Goal: Information Seeking & Learning: Find specific page/section

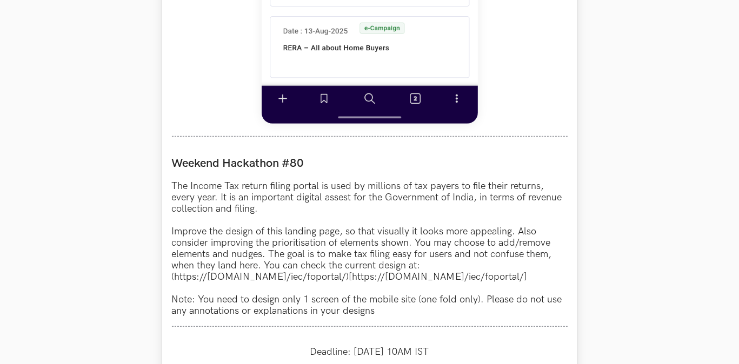
scroll to position [864, 0]
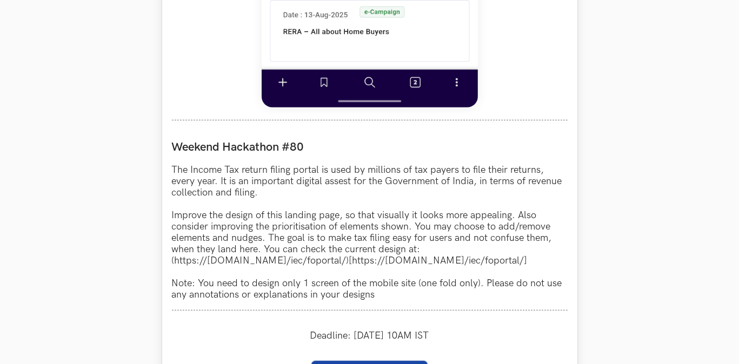
drag, startPoint x: 176, startPoint y: 265, endPoint x: 556, endPoint y: 263, distance: 380.3
click at [556, 263] on p "The Income Tax return filing portal is used by millions of tax payers to file t…" at bounding box center [369, 232] width 395 height 136
copy p "https://www.incometax.gov.in/iec/foportal/)[https://www.incometax.gov.in/iec/fo…"
click at [392, 264] on p "The Income Tax return filing portal is used by millions of tax payers to file t…" at bounding box center [369, 232] width 395 height 136
drag, startPoint x: 367, startPoint y: 265, endPoint x: 555, endPoint y: 271, distance: 187.6
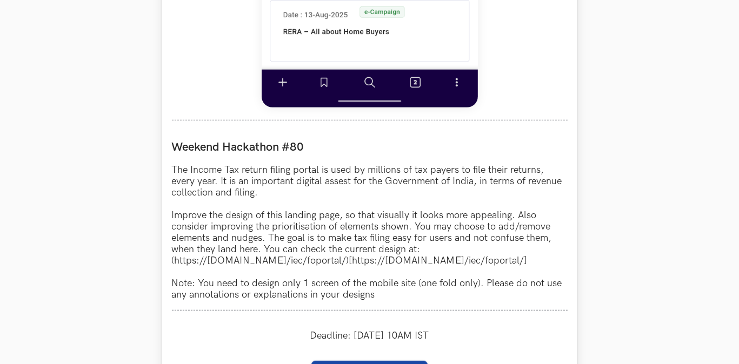
click at [555, 271] on p "The Income Tax return filing portal is used by millions of tax payers to file t…" at bounding box center [369, 232] width 395 height 136
copy p "https://www.incometax.gov.in/iec/foportal/"
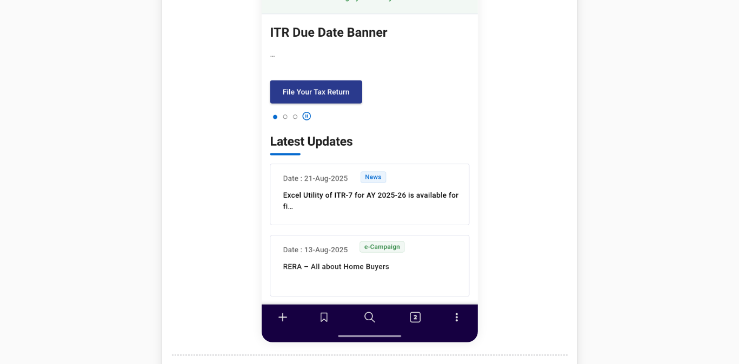
scroll to position [626, 0]
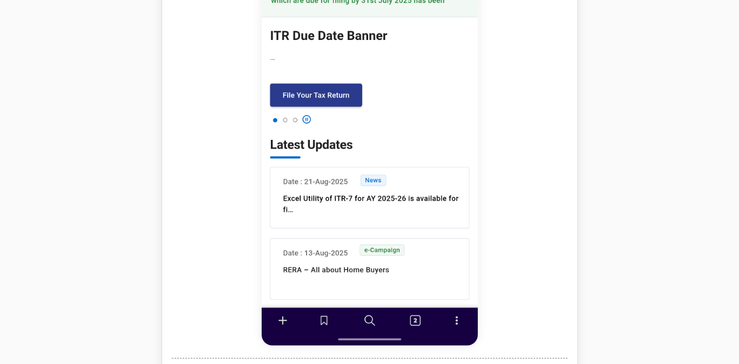
drag, startPoint x: 573, startPoint y: 272, endPoint x: 570, endPoint y: 252, distance: 20.2
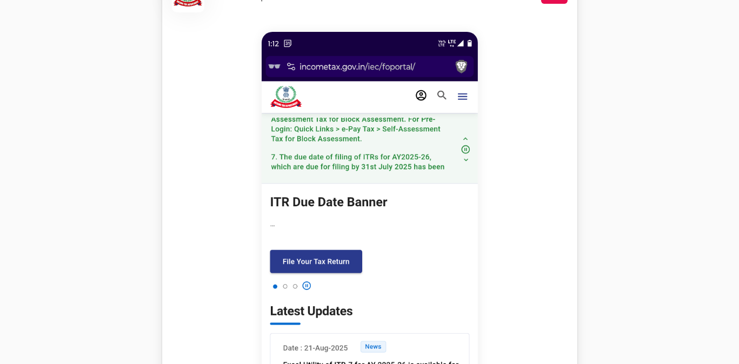
scroll to position [464, 0]
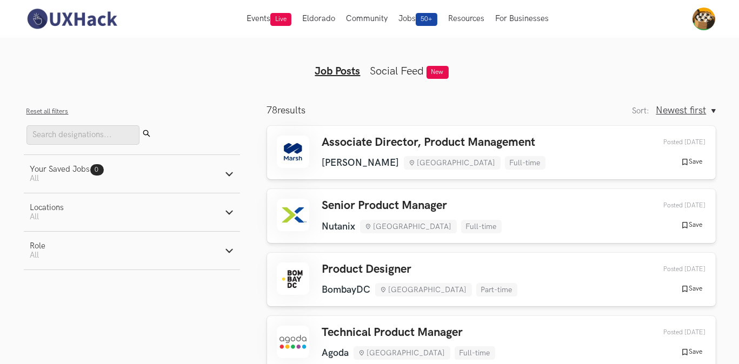
click at [682, 116] on span "Newest first" at bounding box center [681, 110] width 50 height 11
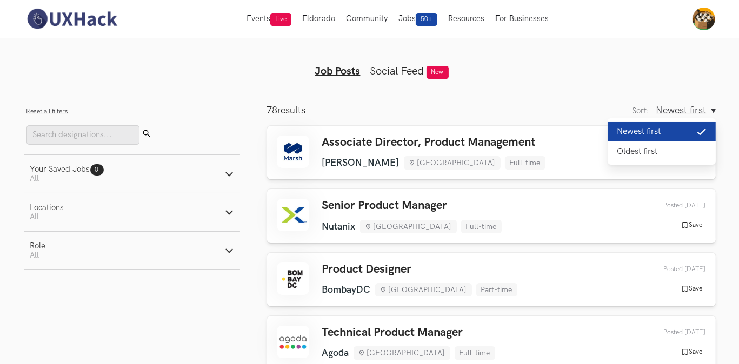
click at [681, 106] on span "Newest first" at bounding box center [681, 110] width 50 height 11
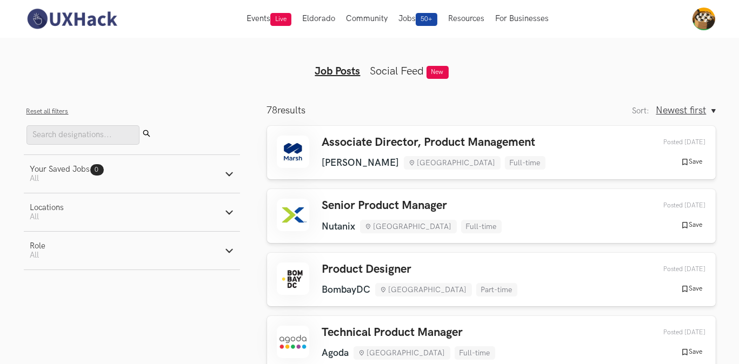
click at [131, 266] on button "Role Active filters: All" at bounding box center [132, 251] width 216 height 38
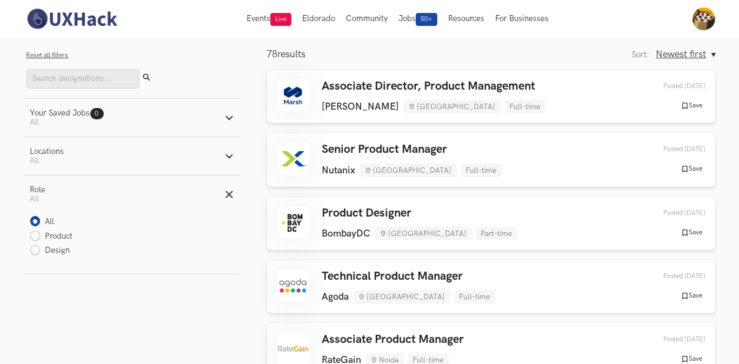
scroll to position [108, 0]
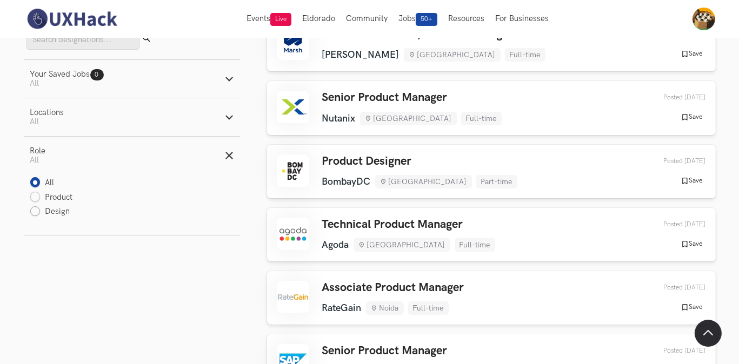
click at [52, 215] on label "Design" at bounding box center [50, 211] width 40 height 11
click at [41, 215] on input "Design" at bounding box center [35, 212] width 10 height 10
radio input "true"
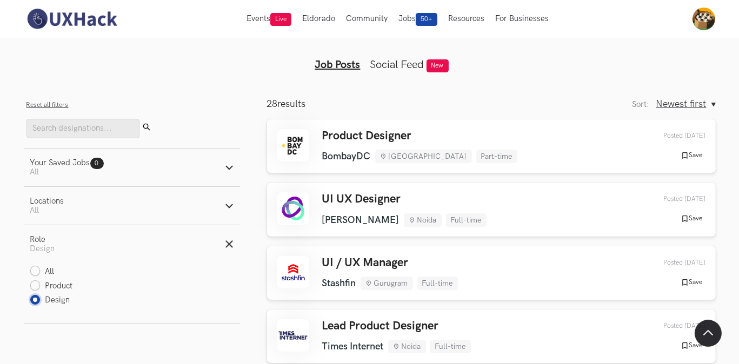
scroll to position [0, 0]
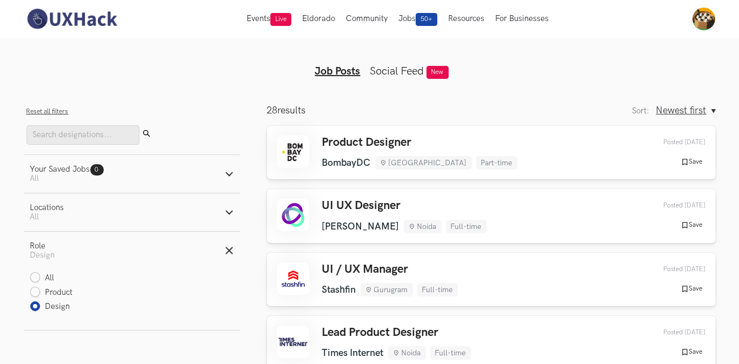
click at [89, 215] on button "Locations Active filters: All" at bounding box center [132, 212] width 216 height 38
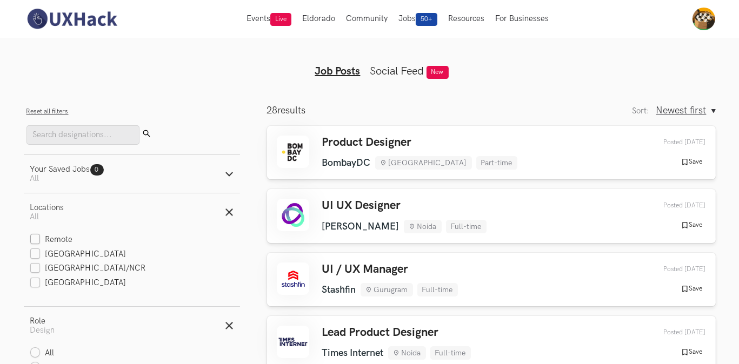
click at [61, 238] on label "Remote" at bounding box center [51, 239] width 43 height 11
click at [41, 238] on input "Remote" at bounding box center [35, 240] width 10 height 10
checkbox input "true"
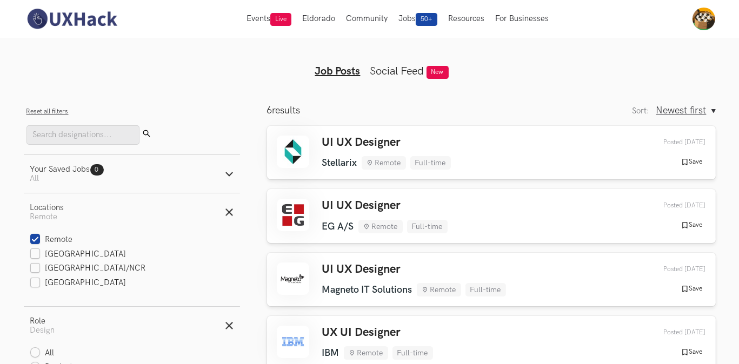
click at [90, 213] on button "Locations Active filters: Remote" at bounding box center [132, 212] width 216 height 38
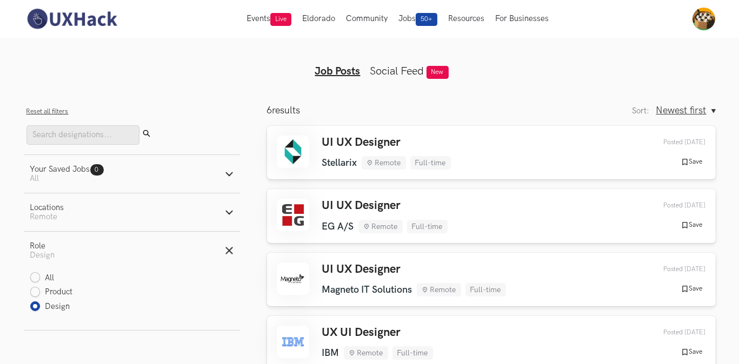
click at [90, 213] on button "Locations Active filters: Remote" at bounding box center [132, 212] width 216 height 38
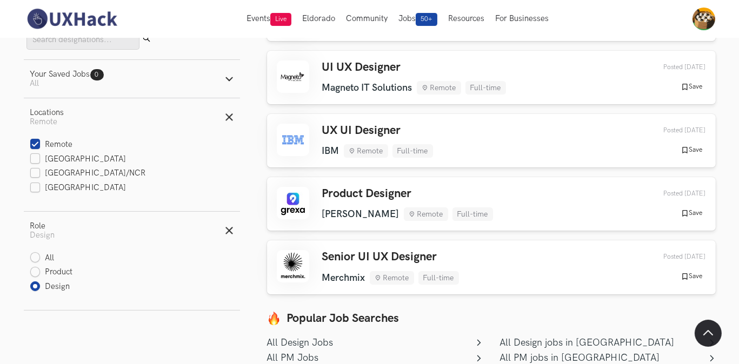
scroll to position [162, 0]
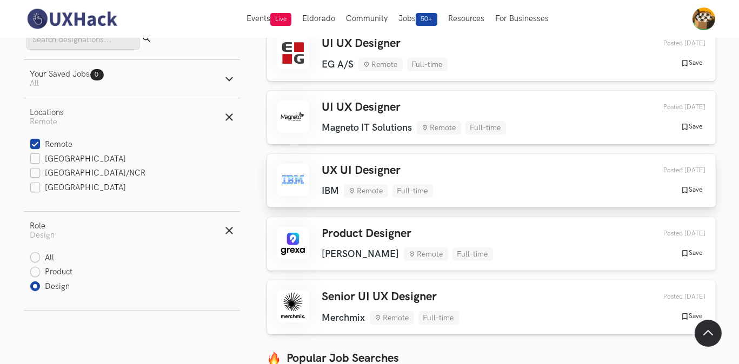
click at [458, 187] on div "UX UI Designer IBM Remote Full-time IBM Remote Full-time [DATE] Posted [DATE] S…" at bounding box center [491, 181] width 429 height 34
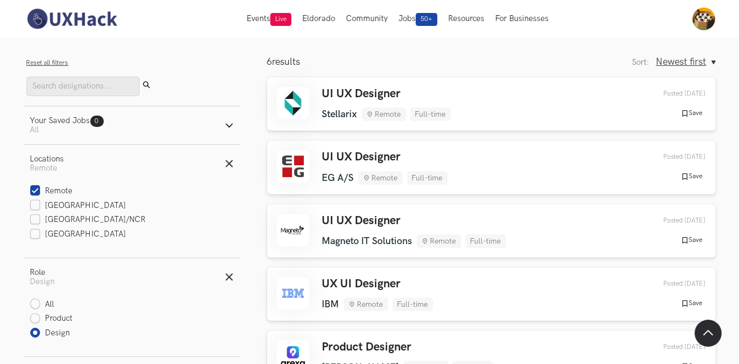
scroll to position [54, 0]
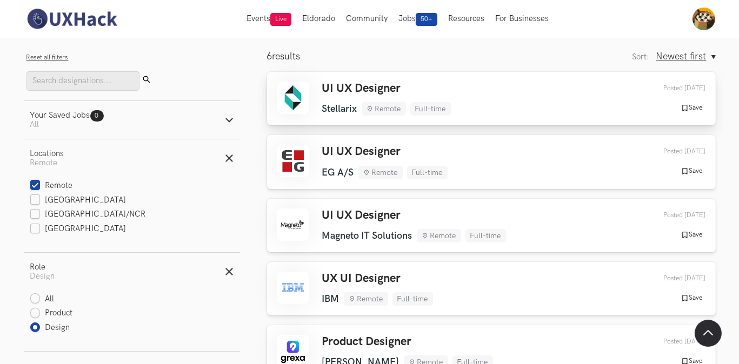
click at [416, 86] on h3 "UI UX Designer" at bounding box center [386, 89] width 129 height 14
click at [640, 178] on div "UI UX Designer EG A/S Remote Full-time EG A/S Remote Full-time [DATE] Posted [D…" at bounding box center [491, 162] width 429 height 34
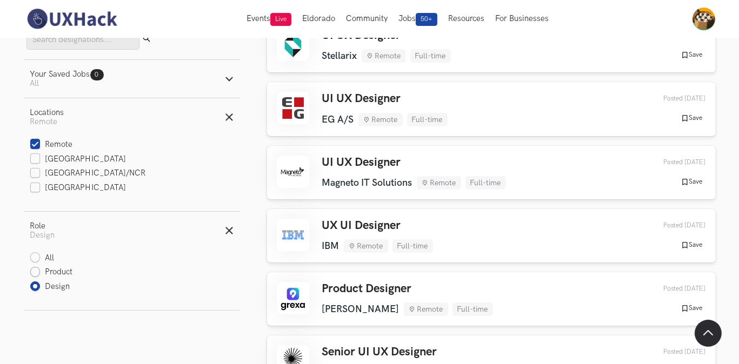
scroll to position [108, 0]
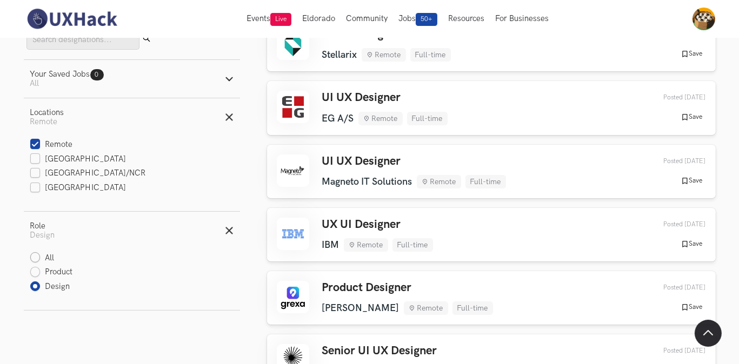
click at [35, 258] on label "All" at bounding box center [42, 258] width 24 height 11
click at [35, 258] on input "All" at bounding box center [35, 258] width 10 height 10
radio input "true"
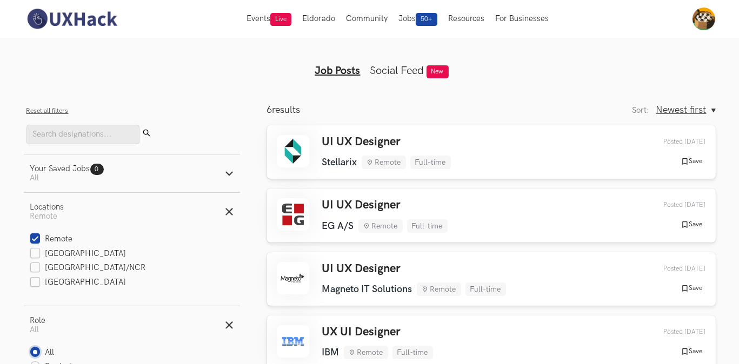
scroll to position [0, 0]
click at [34, 238] on label "Remote" at bounding box center [51, 239] width 43 height 11
click at [34, 238] on input "Remote" at bounding box center [35, 240] width 10 height 10
checkbox input "false"
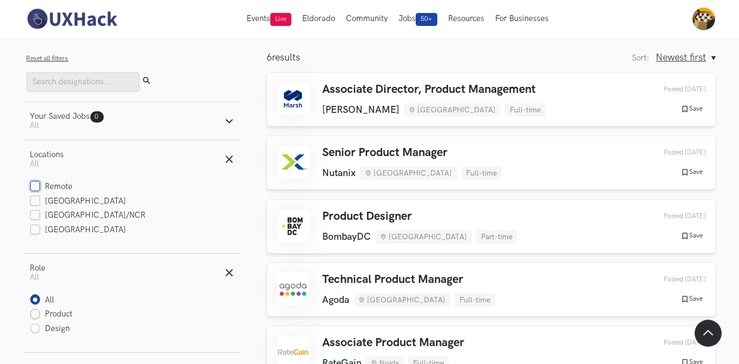
scroll to position [54, 0]
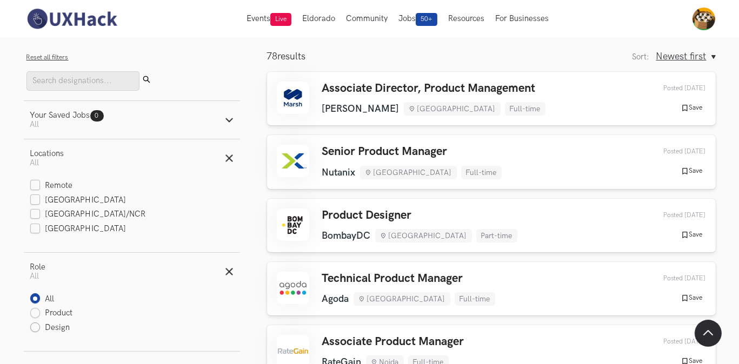
click at [39, 330] on label "Design" at bounding box center [50, 328] width 40 height 11
click at [39, 330] on input "Design" at bounding box center [35, 328] width 10 height 10
radio input "true"
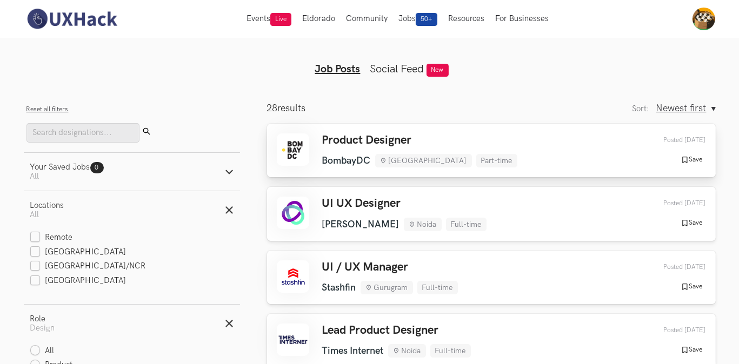
scroll to position [0, 0]
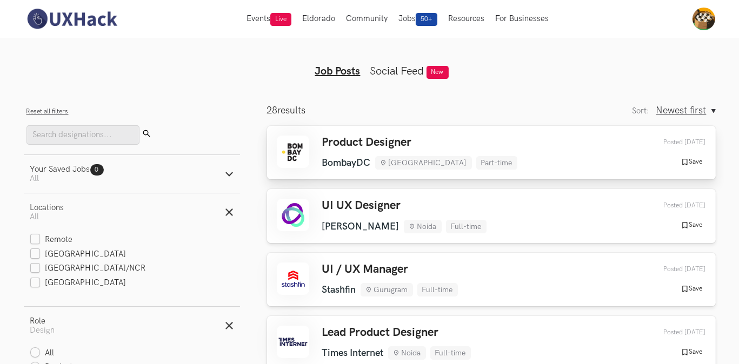
click at [544, 151] on div "Product Designer [GEOGRAPHIC_DATA] [GEOGRAPHIC_DATA] Part-time [GEOGRAPHIC_DATA…" at bounding box center [491, 153] width 429 height 34
